Goal: Task Accomplishment & Management: Manage account settings

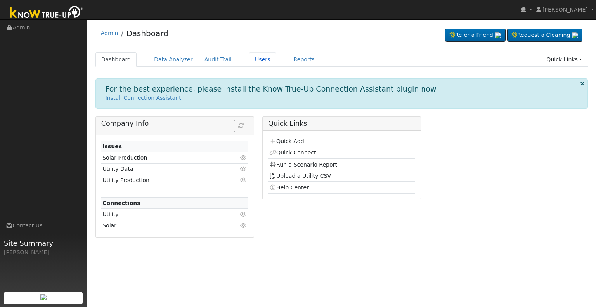
click at [251, 60] on link "Users" at bounding box center [262, 59] width 27 height 14
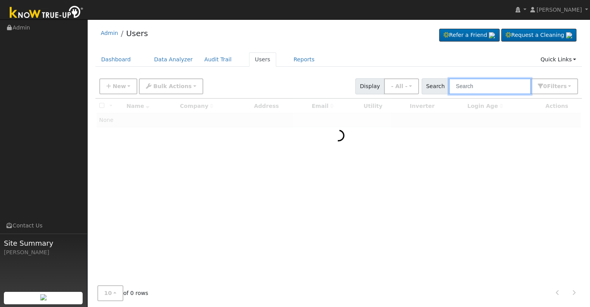
click at [465, 86] on input "text" at bounding box center [490, 86] width 82 height 16
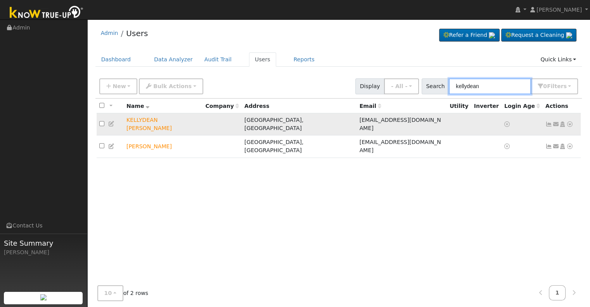
type input "kellydean"
click at [562, 121] on icon at bounding box center [562, 123] width 7 height 5
